Goal: Book appointment/travel/reservation: Book appointment/travel/reservation

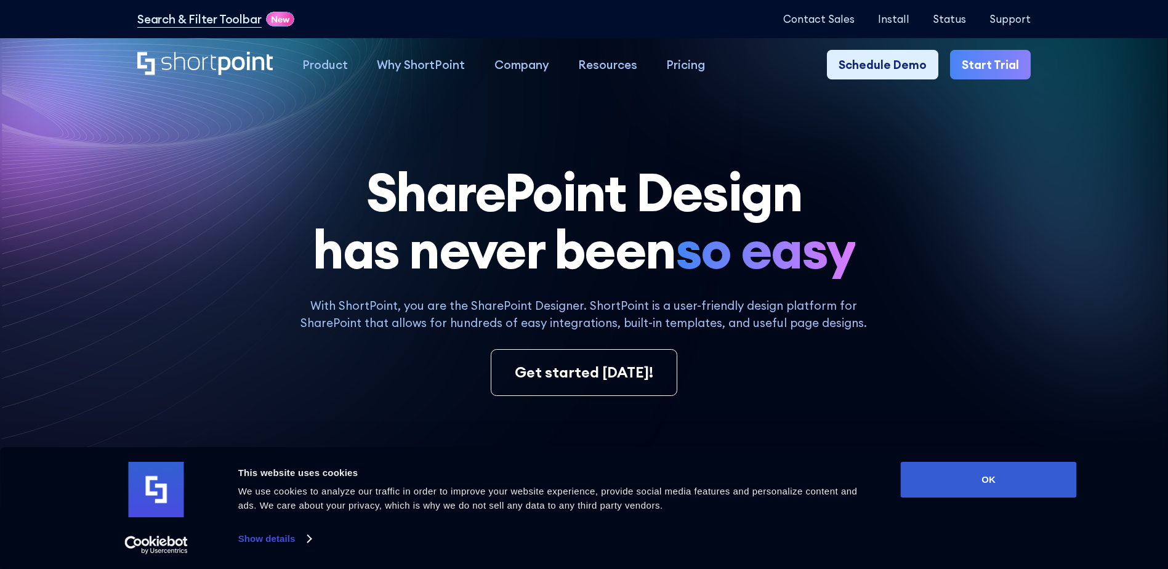
click at [983, 68] on link "Start Trial" at bounding box center [990, 64] width 81 height 29
click at [1009, 487] on button "OK" at bounding box center [989, 480] width 176 height 36
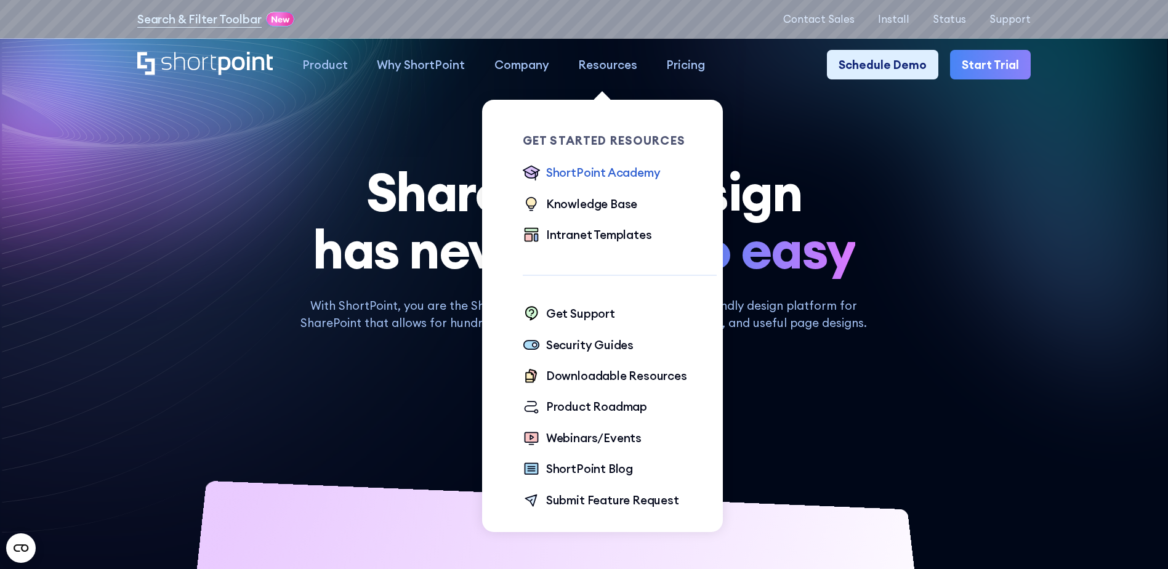
click at [588, 169] on div "ShortPoint Academy" at bounding box center [603, 172] width 115 height 17
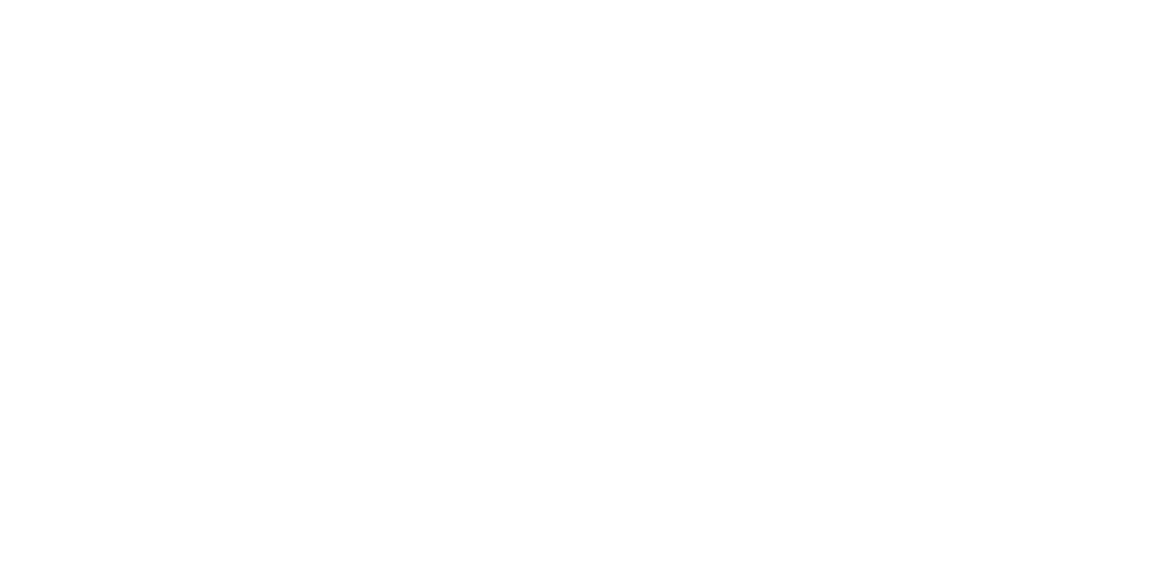
scroll to position [6, 0]
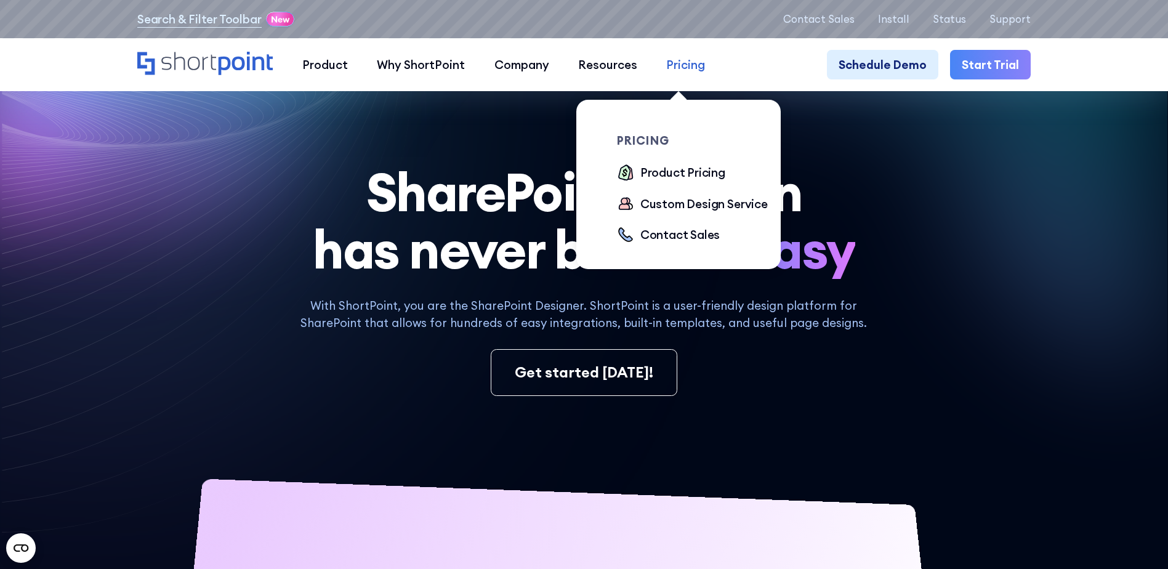
scroll to position [83, 0]
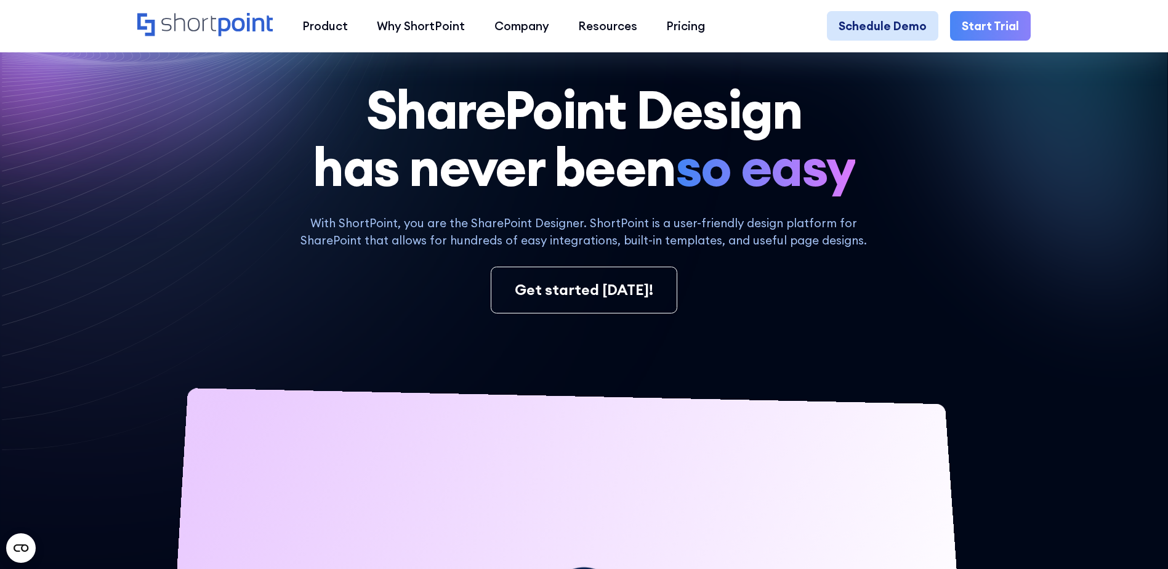
click at [909, 33] on link "Schedule Demo" at bounding box center [882, 25] width 111 height 29
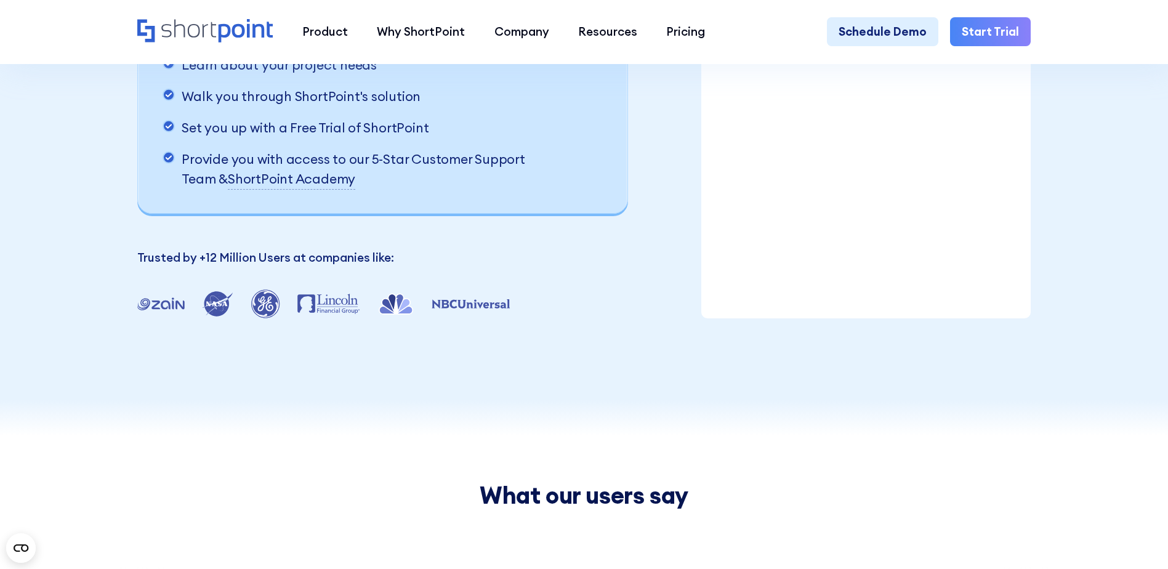
scroll to position [30, 0]
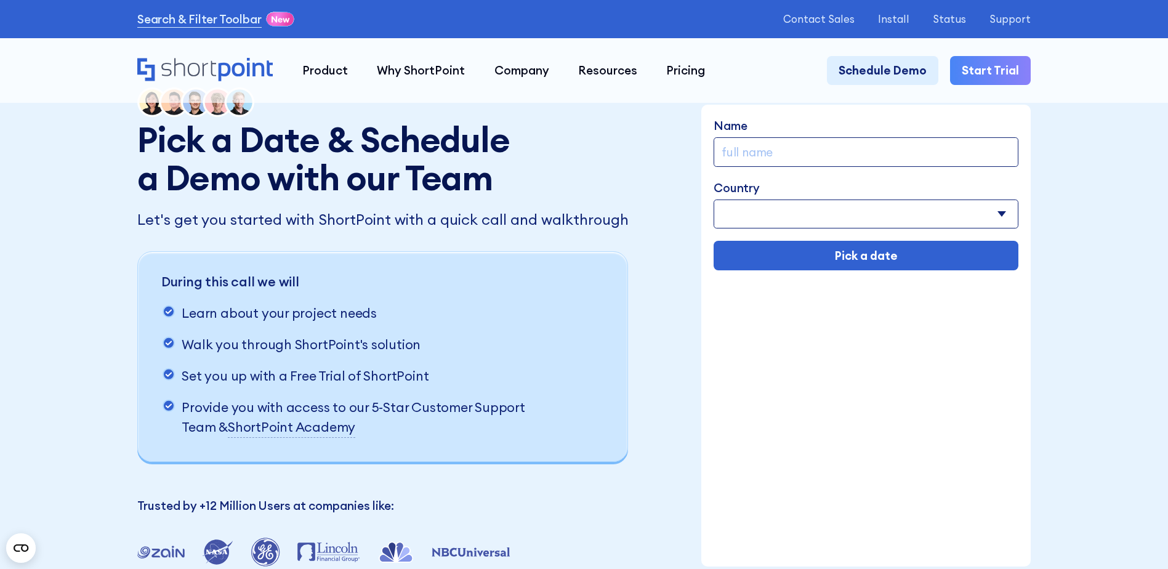
click at [820, 145] on input "Name" at bounding box center [866, 151] width 305 height 29
type input "[PERSON_NAME]"
click at [826, 224] on select "[GEOGRAPHIC_DATA] [GEOGRAPHIC_DATA] [GEOGRAPHIC_DATA] [US_STATE] [GEOGRAPHIC_DA…" at bounding box center [866, 214] width 305 height 29
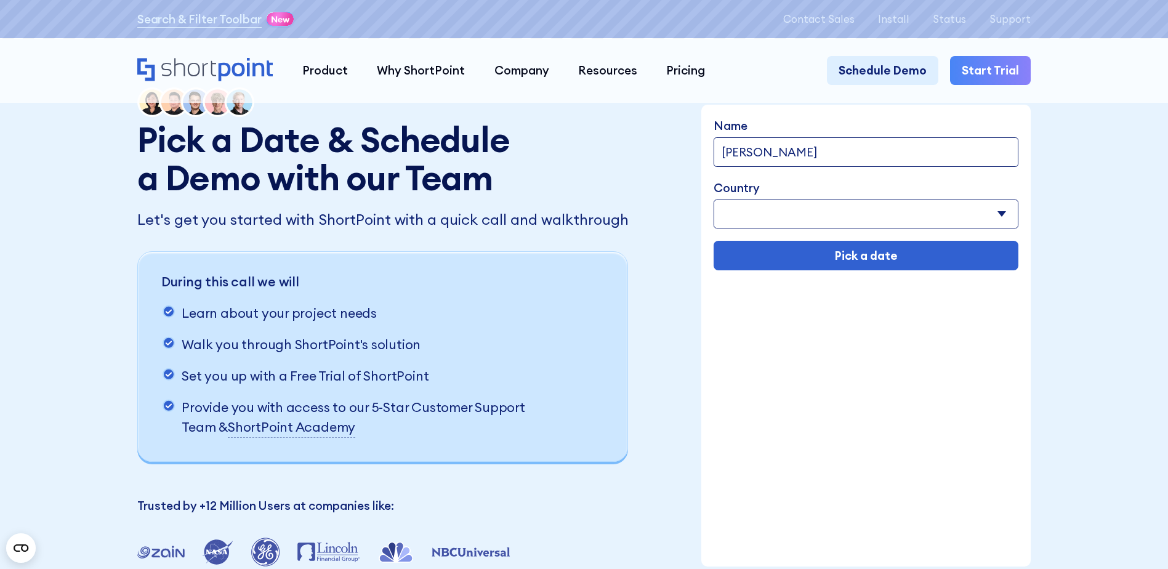
click at [714, 201] on select "[GEOGRAPHIC_DATA] [GEOGRAPHIC_DATA] [GEOGRAPHIC_DATA] [US_STATE] [GEOGRAPHIC_DA…" at bounding box center [866, 214] width 305 height 29
click at [822, 419] on div "Name Ashley Wiktorowicz Country Afghanistan Albania Algeria American Samoa Ando…" at bounding box center [865, 336] width 329 height 462
click at [799, 214] on select "Afghanistan Albania Algeria American Samoa Andorra Angola Anguilla Argentina Ar…" at bounding box center [866, 214] width 305 height 29
select select "Canada"
click at [714, 201] on select "Afghanistan Albania Algeria American Samoa Andorra Angola Anguilla Argentina Ar…" at bounding box center [866, 214] width 305 height 29
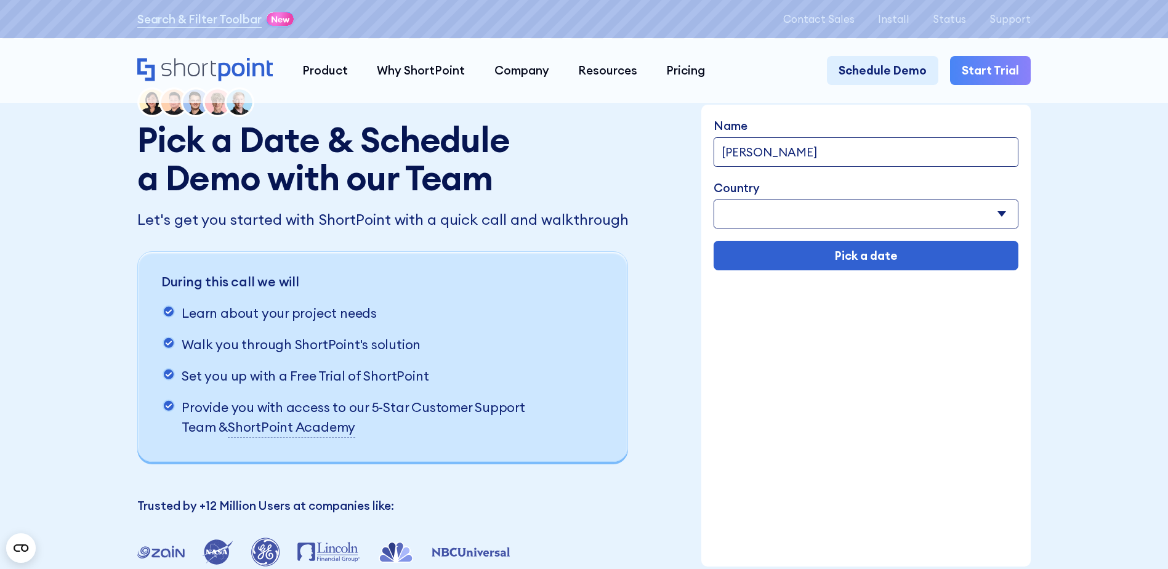
click at [797, 424] on div "Name Ashley Wiktorowicz Country Afghanistan Albania Algeria American Samoa Ando…" at bounding box center [865, 336] width 329 height 462
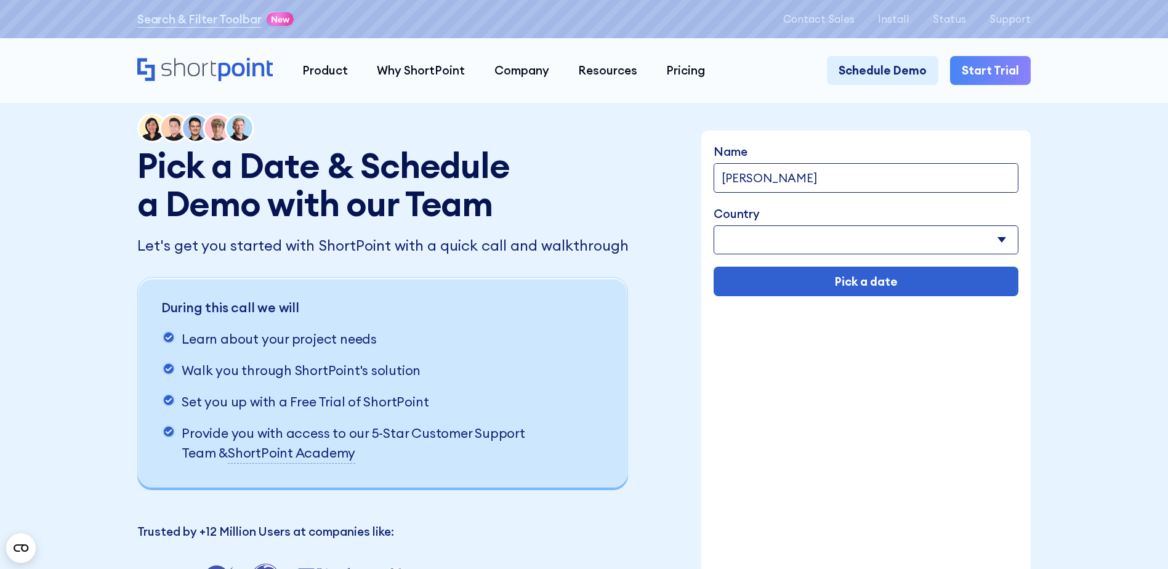
scroll to position [2, 0]
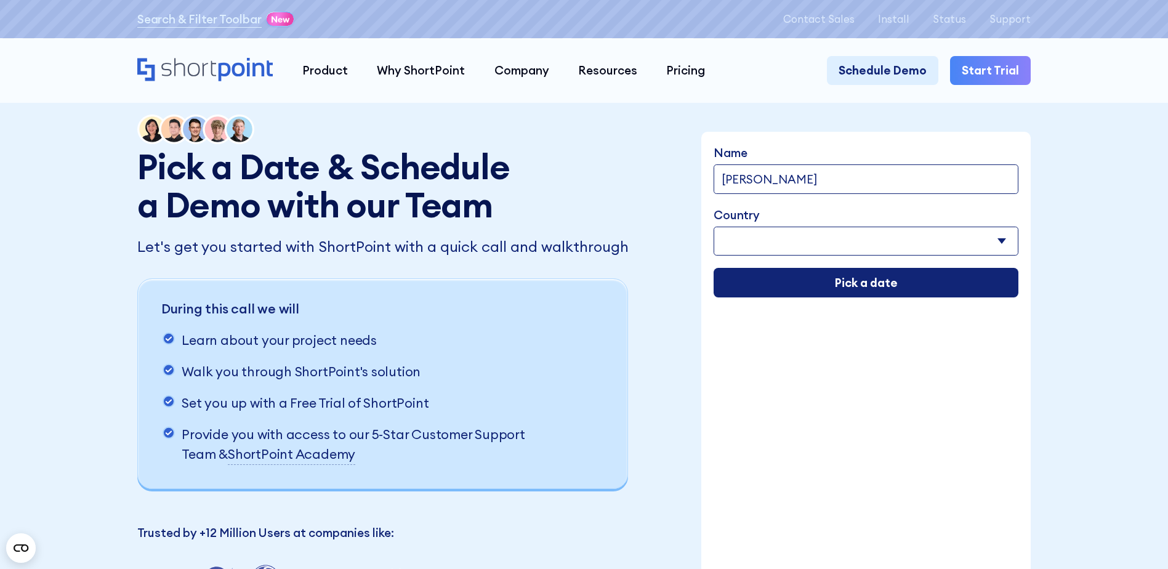
click at [930, 293] on input "Pick a date" at bounding box center [866, 282] width 305 height 29
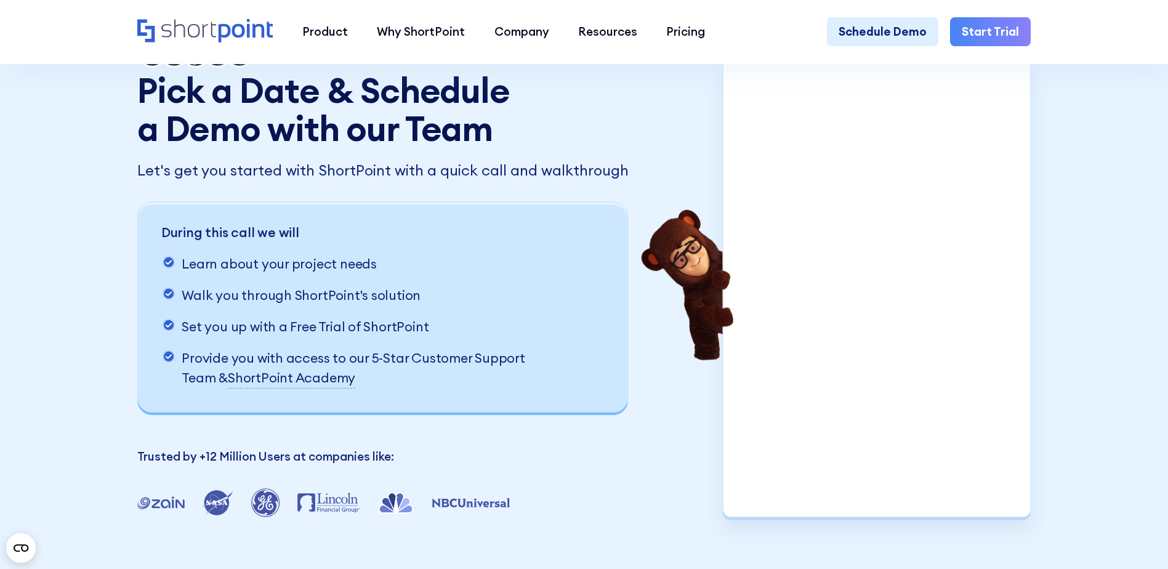
scroll to position [79, 0]
click at [629, 461] on p "Trusted by +12 Million Users at companies like:" at bounding box center [384, 455] width 494 height 17
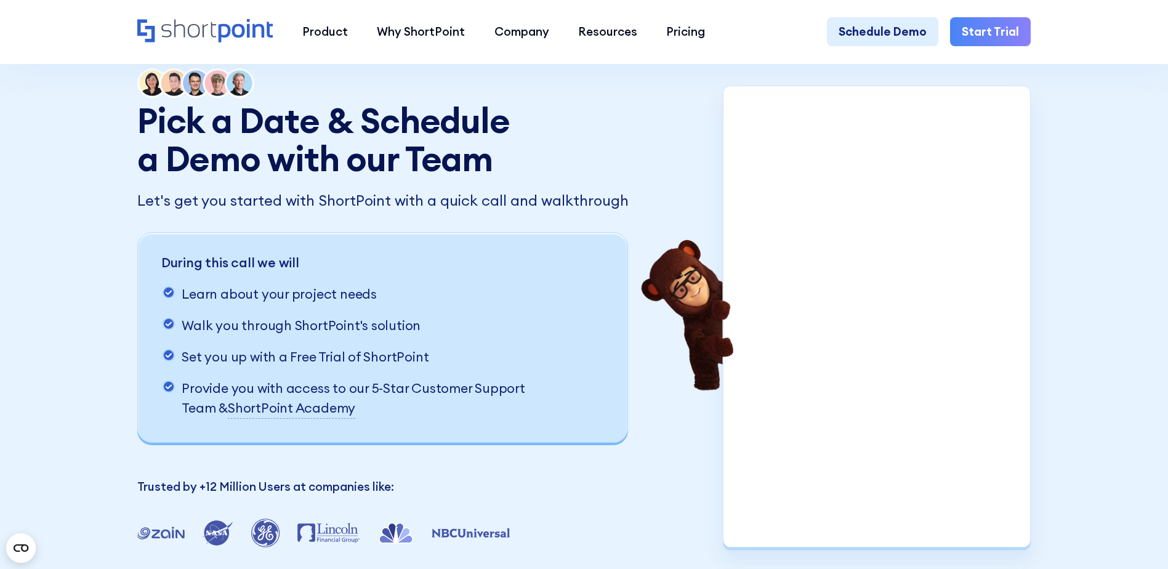
scroll to position [44, 0]
